Goal: Task Accomplishment & Management: Manage account settings

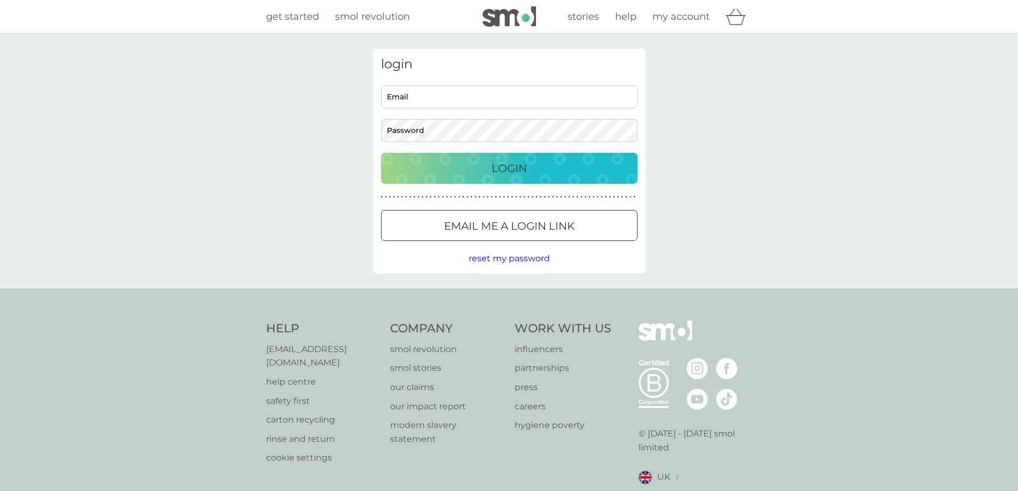
click at [564, 96] on input "Email" at bounding box center [509, 96] width 256 height 23
click at [510, 102] on input "Email" at bounding box center [509, 96] width 256 height 23
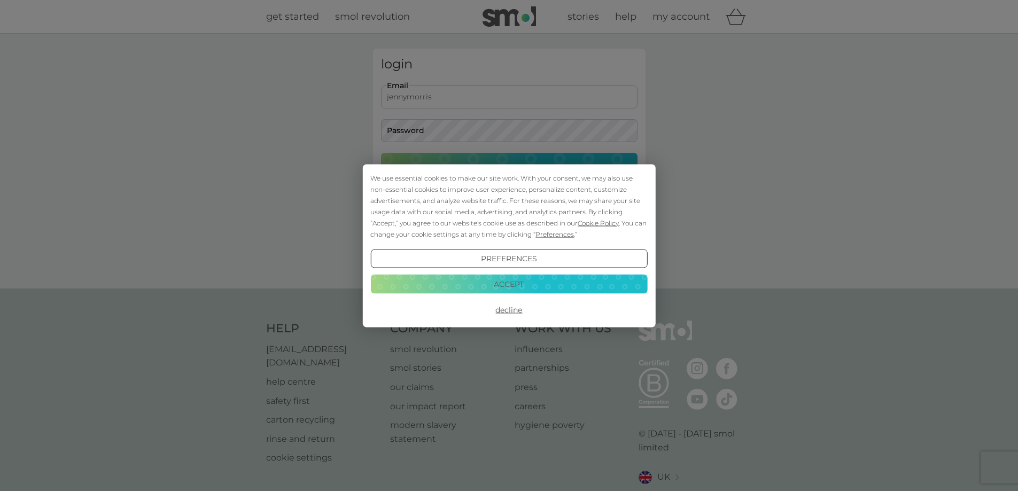
click at [516, 307] on button "Decline" at bounding box center [508, 309] width 277 height 19
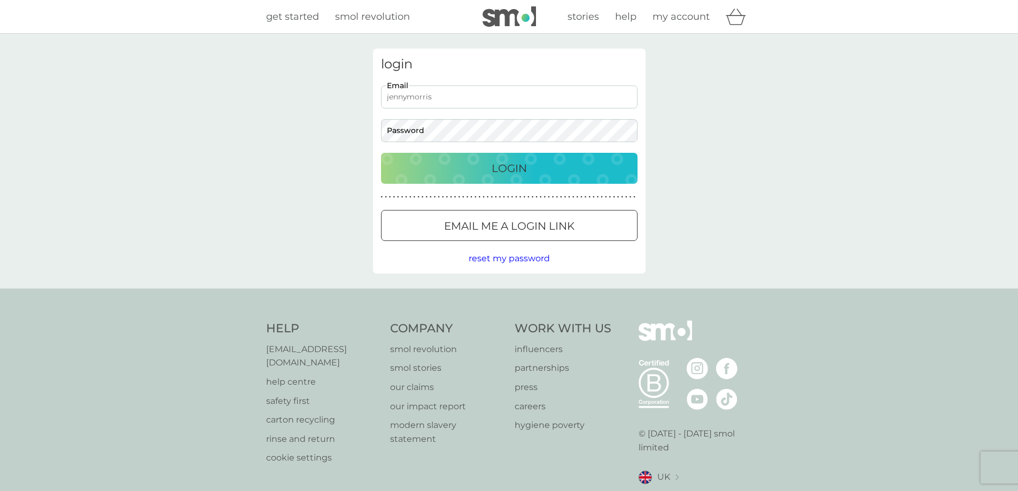
click at [477, 85] on input "jennymorris" at bounding box center [509, 96] width 256 height 23
type input "jennymorris41@gma"
click at [489, 95] on input "Email" at bounding box center [509, 96] width 256 height 23
click at [492, 97] on input "jennymorris41" at bounding box center [509, 96] width 256 height 23
type input "jennymorris41@gmail.com"
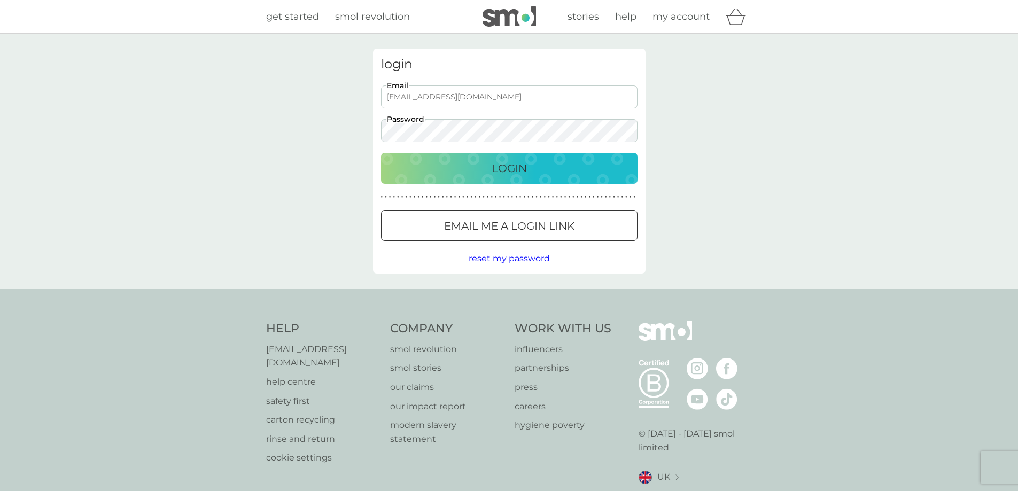
click at [381, 153] on button "Login" at bounding box center [509, 168] width 256 height 31
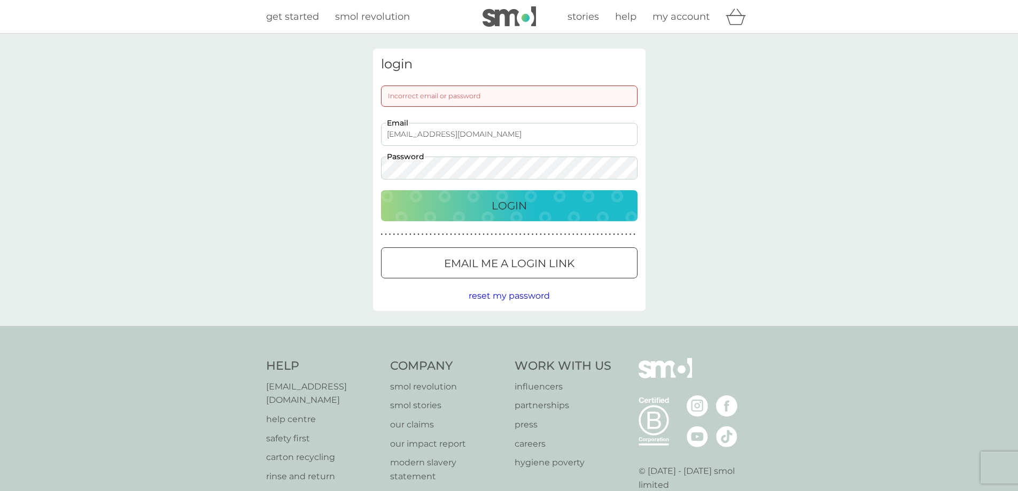
click at [381, 190] on button "Login" at bounding box center [509, 205] width 256 height 31
click at [563, 213] on div "Login" at bounding box center [509, 205] width 235 height 17
click at [336, 171] on div "login Incorrect email or password jennymorris41@gmail.com Email Password Login …" at bounding box center [509, 180] width 1018 height 292
click at [498, 292] on span "reset my password" at bounding box center [508, 296] width 81 height 10
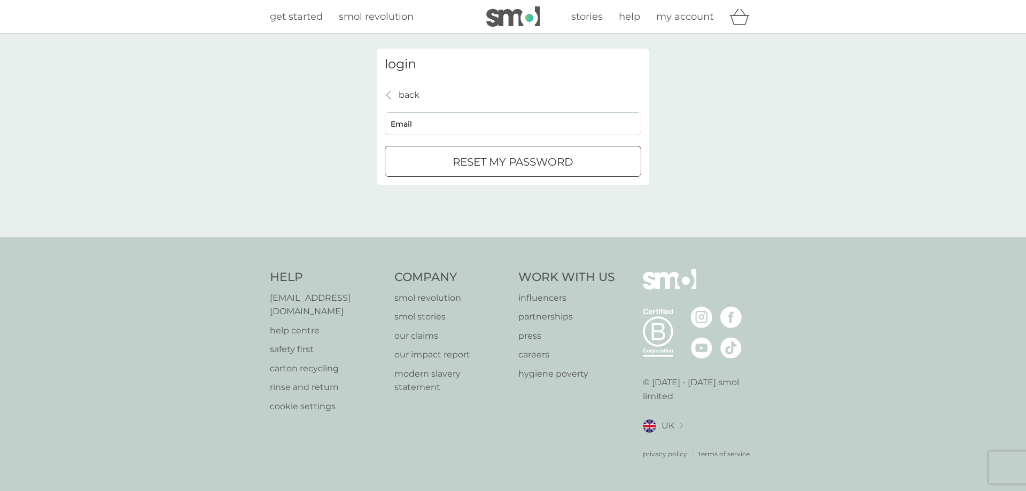
click at [482, 115] on input "Email" at bounding box center [513, 123] width 256 height 23
type input "jennymorris41@gmail.com"
click at [468, 165] on p "reset my password" at bounding box center [512, 161] width 121 height 17
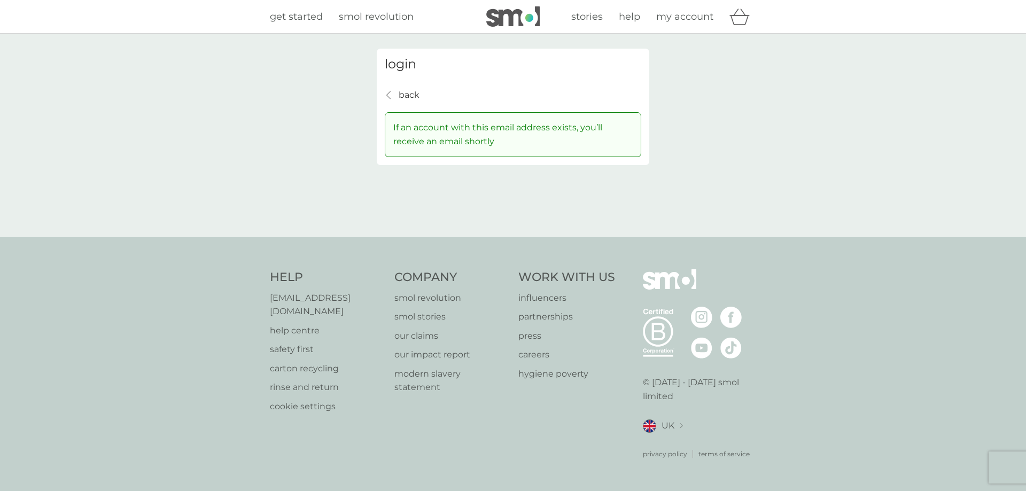
click at [401, 90] on p "back" at bounding box center [409, 95] width 21 height 14
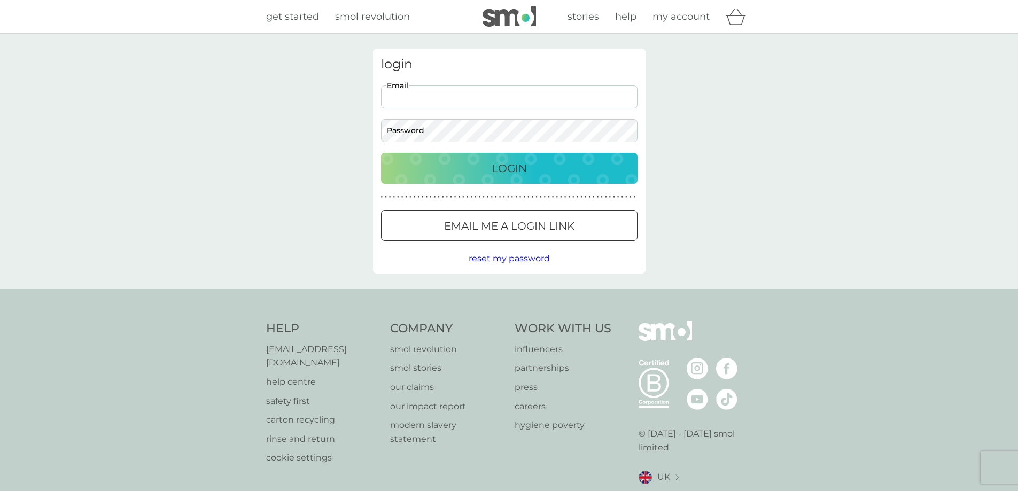
click at [461, 92] on input "Email" at bounding box center [509, 96] width 256 height 23
type input "[EMAIL_ADDRESS][DOMAIN_NAME]"
click at [381, 153] on button "Login" at bounding box center [509, 168] width 256 height 31
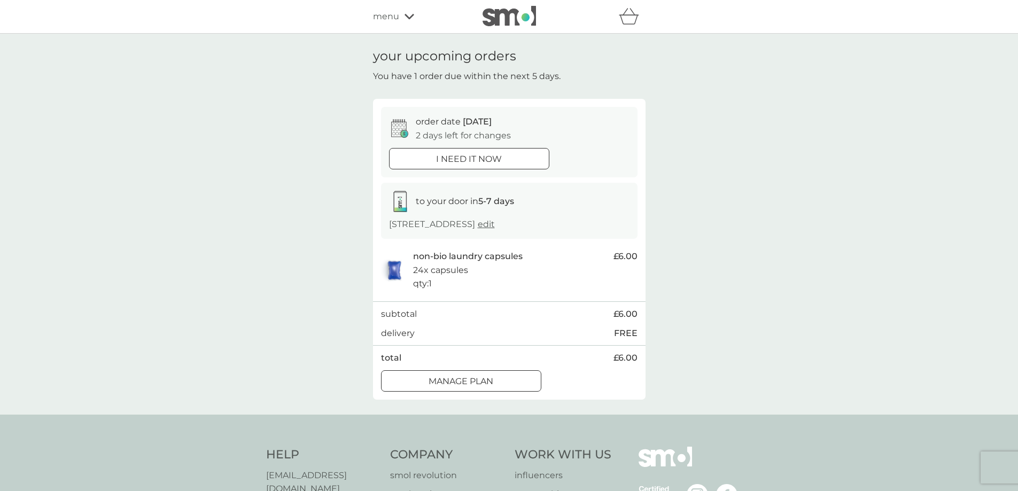
click at [501, 388] on div "Manage plan" at bounding box center [460, 381] width 159 height 14
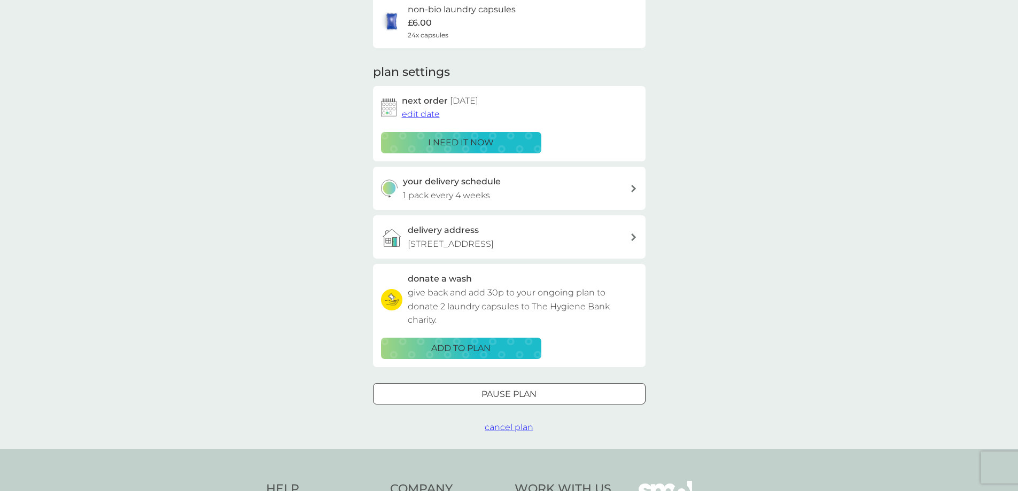
scroll to position [107, 0]
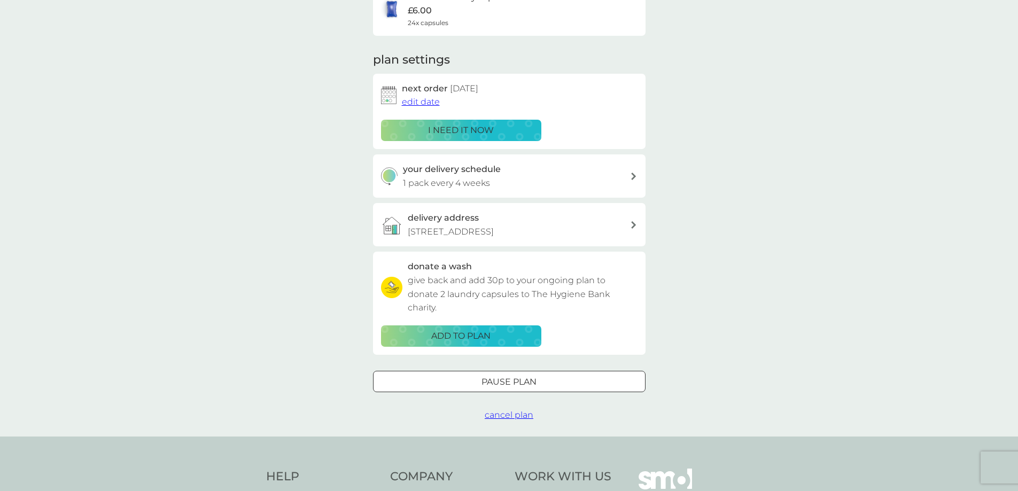
click at [521, 381] on div at bounding box center [521, 381] width 0 height 0
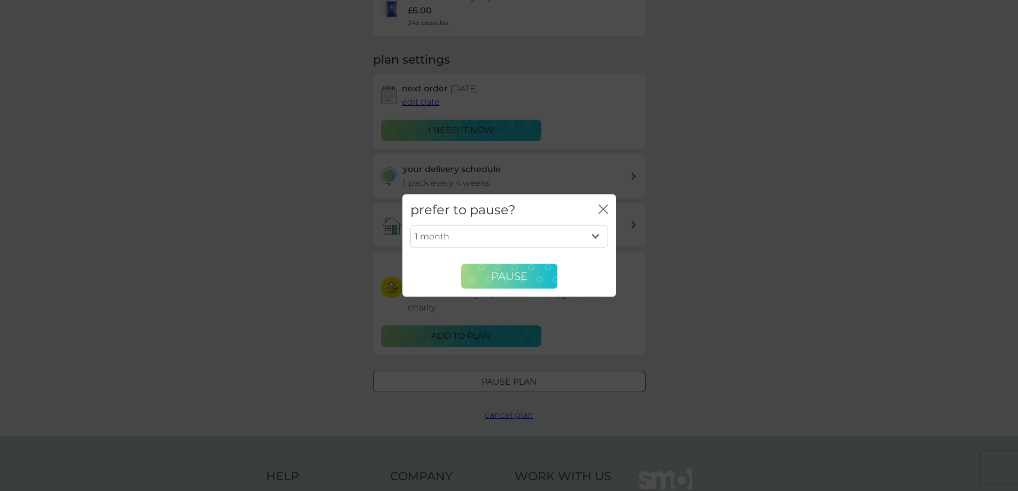
click at [509, 276] on span "Pause" at bounding box center [509, 276] width 36 height 13
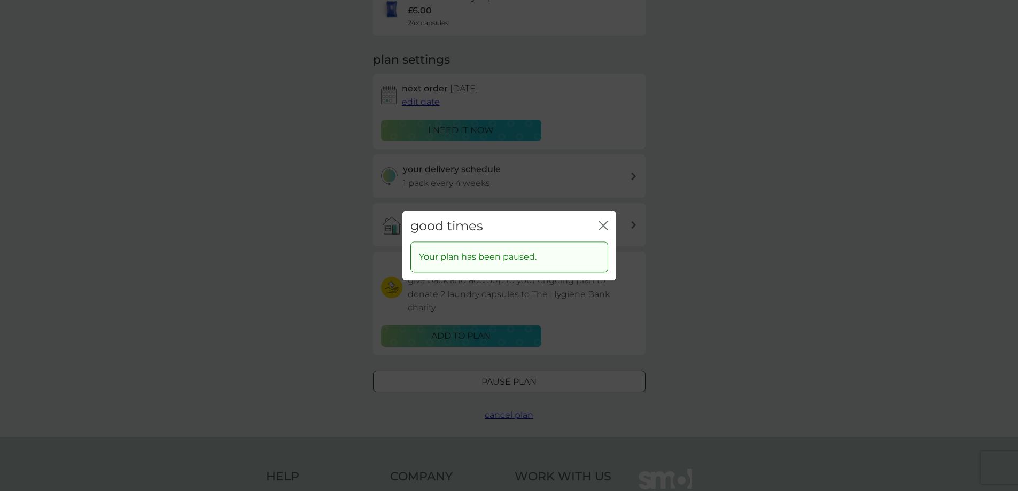
click at [603, 224] on icon "close" at bounding box center [603, 226] width 10 height 10
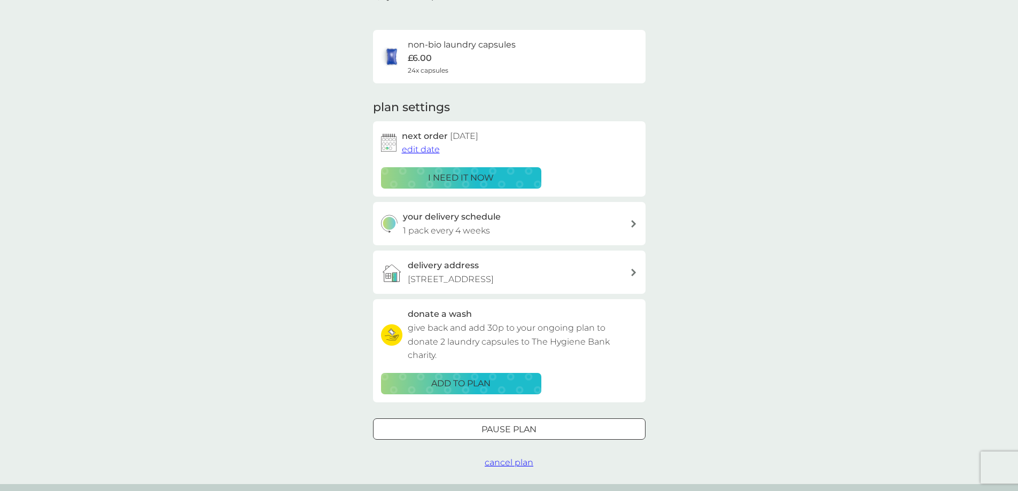
scroll to position [0, 0]
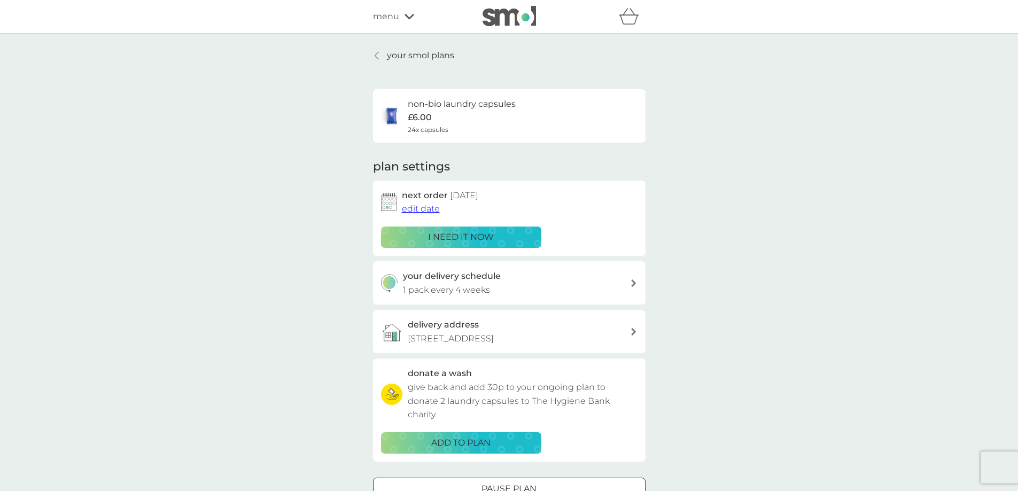
click at [384, 13] on span "menu" at bounding box center [386, 17] width 26 height 14
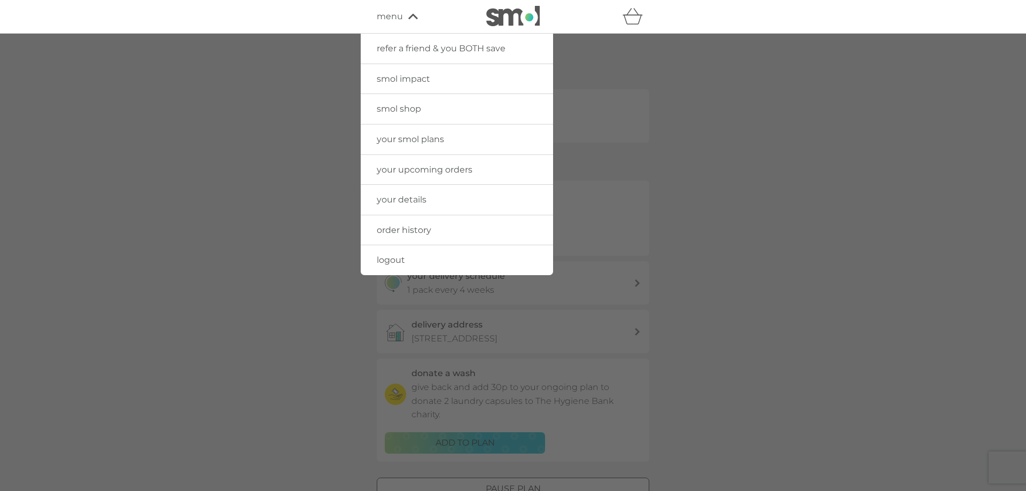
click at [412, 202] on span "your details" at bounding box center [402, 199] width 50 height 10
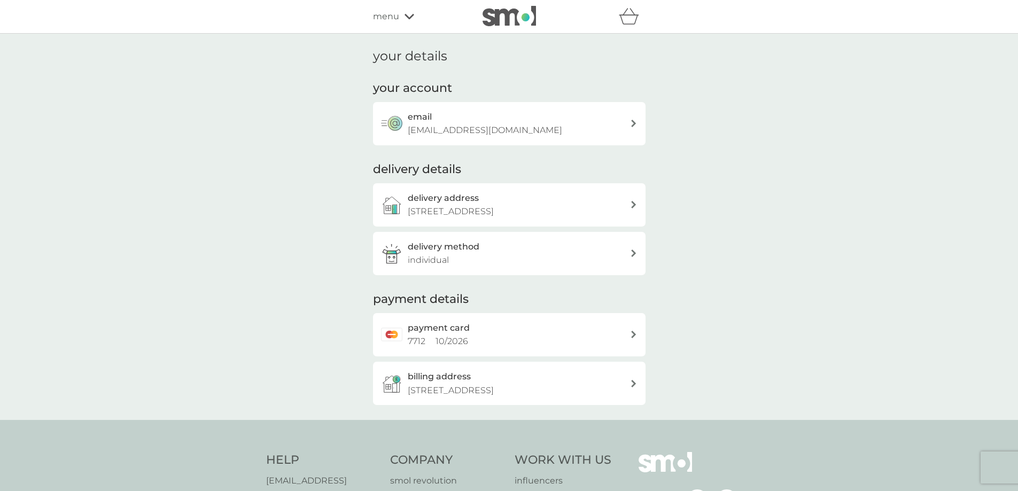
scroll to position [53, 0]
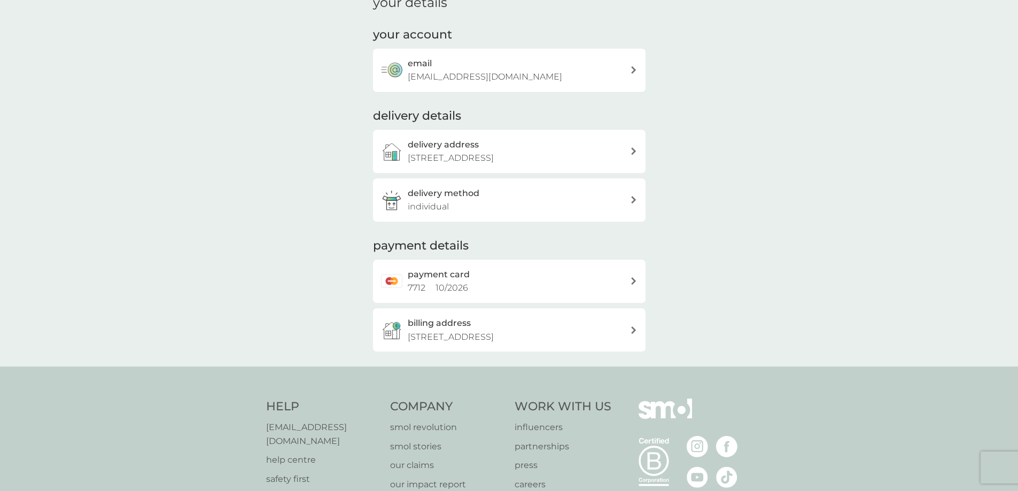
click at [485, 288] on div "payment card 7712 10 / 2026" at bounding box center [519, 281] width 222 height 27
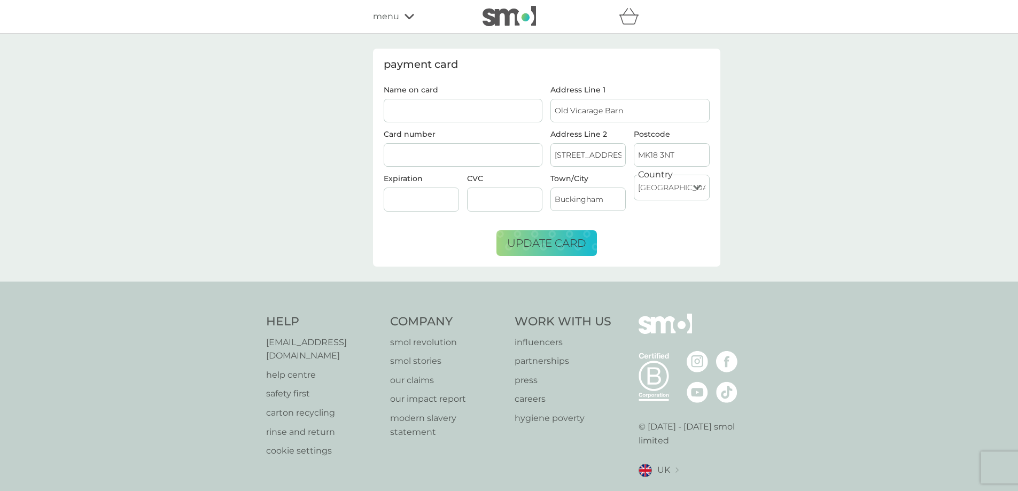
click at [454, 108] on input "Name on card" at bounding box center [463, 111] width 159 height 24
type input "Mrs [PERSON_NAME]"
click at [439, 164] on div at bounding box center [463, 155] width 159 height 24
click at [398, 194] on div at bounding box center [421, 200] width 75 height 24
click at [574, 245] on span "update card" at bounding box center [546, 243] width 79 height 13
